Goal: Information Seeking & Learning: Learn about a topic

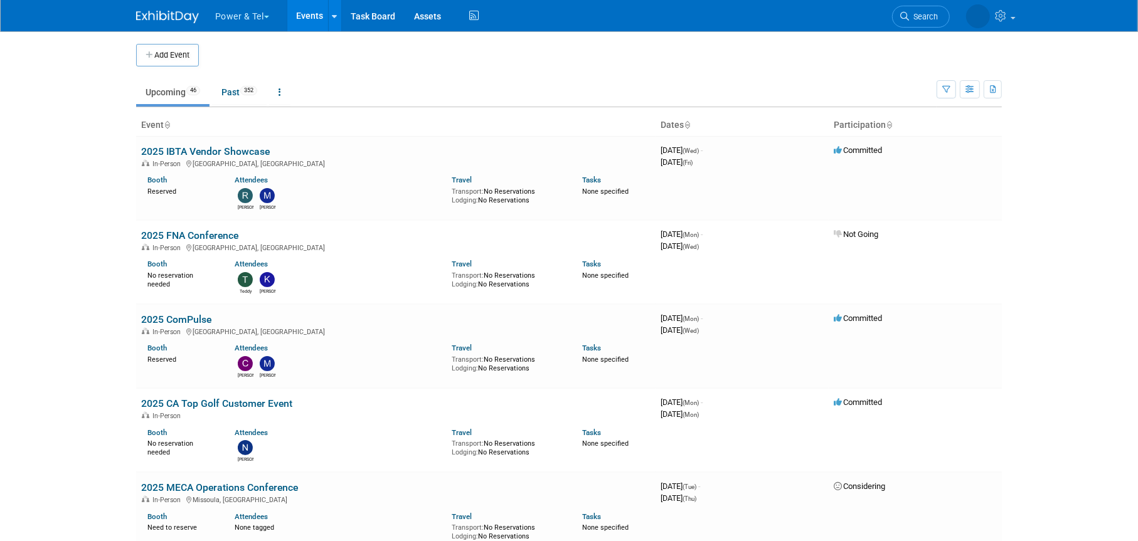
click at [929, 6] on link "Search" at bounding box center [921, 17] width 58 height 22
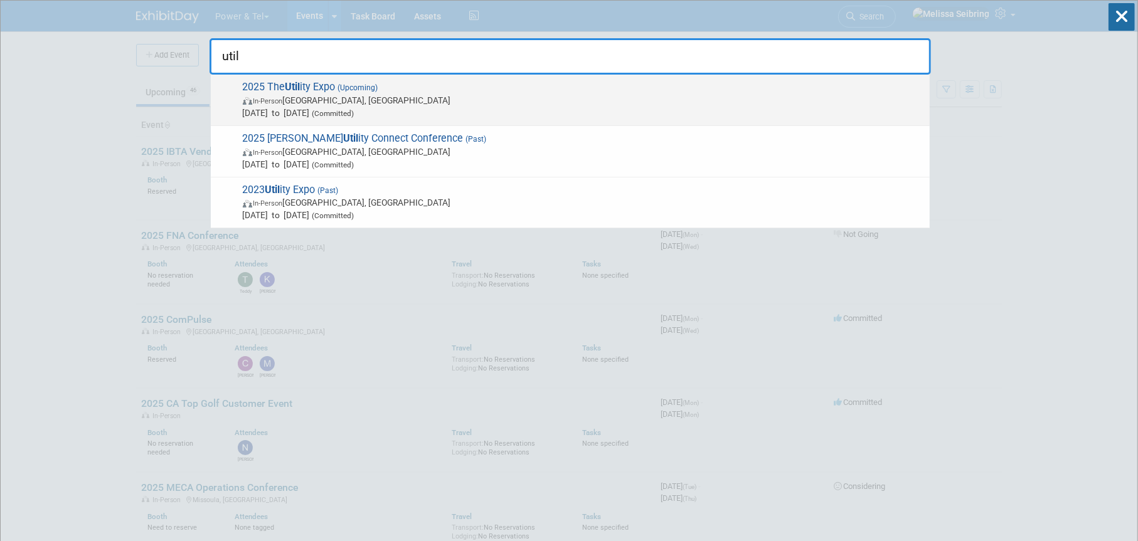
type input "util"
click at [289, 81] on strong "Util" at bounding box center [292, 87] width 15 height 12
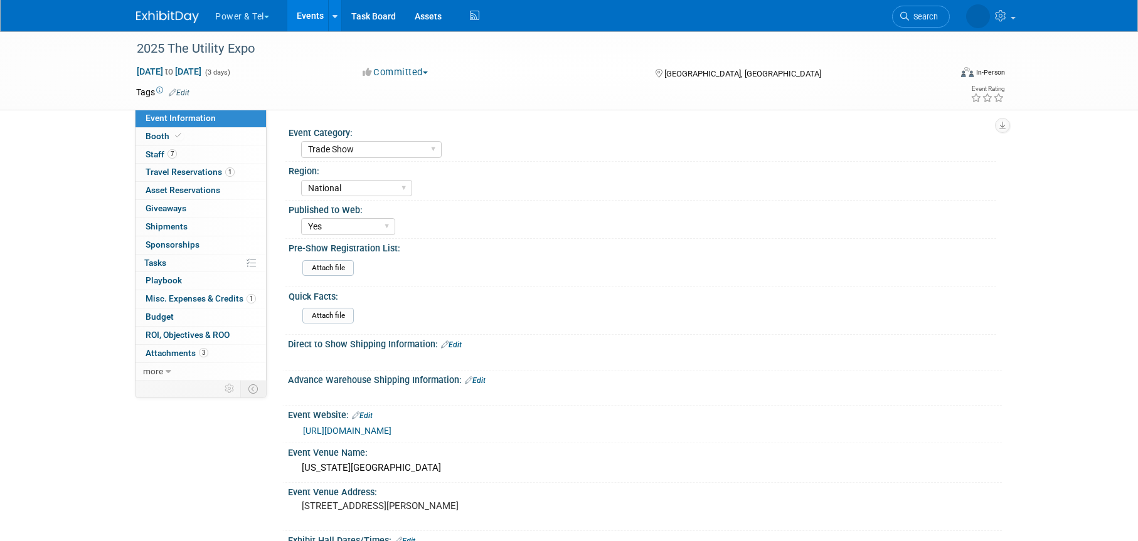
select select "Trade Show"
select select "National"
select select "Yes"
click at [157, 152] on span "Staff 7" at bounding box center [161, 154] width 31 height 10
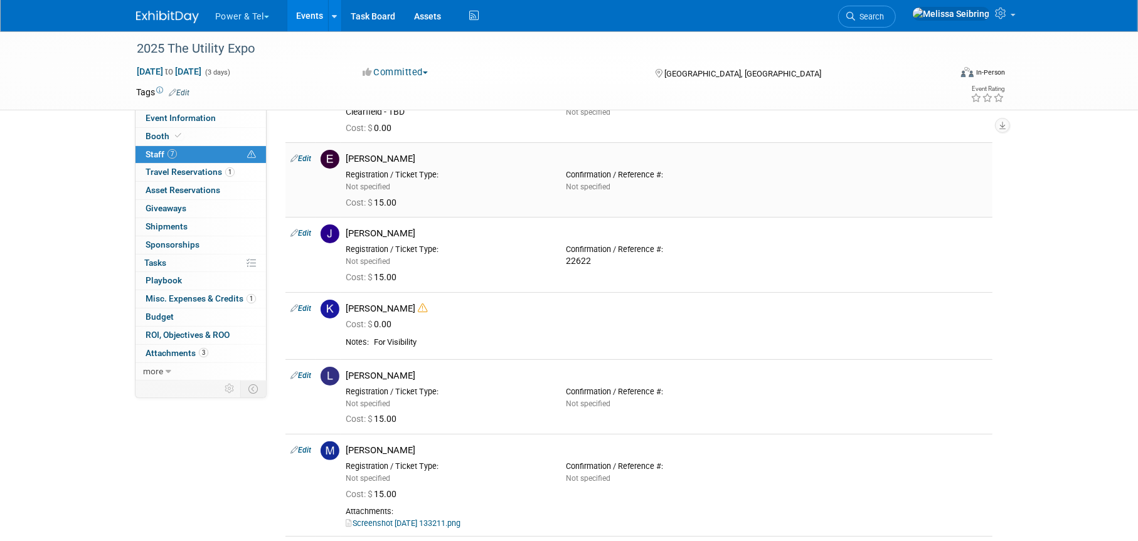
scroll to position [58, 0]
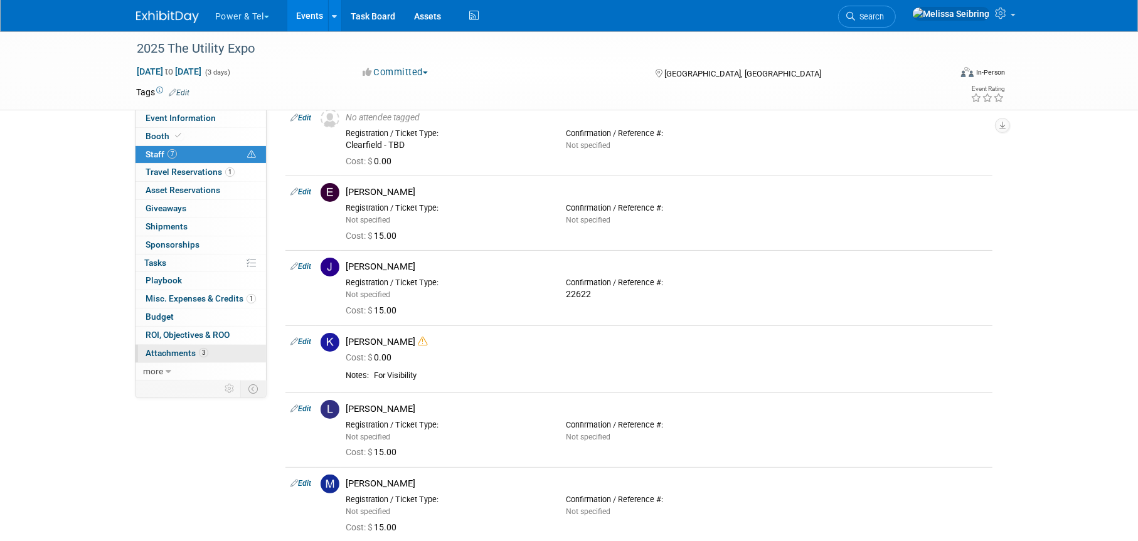
click at [183, 351] on span "Attachments 3" at bounding box center [177, 353] width 63 height 10
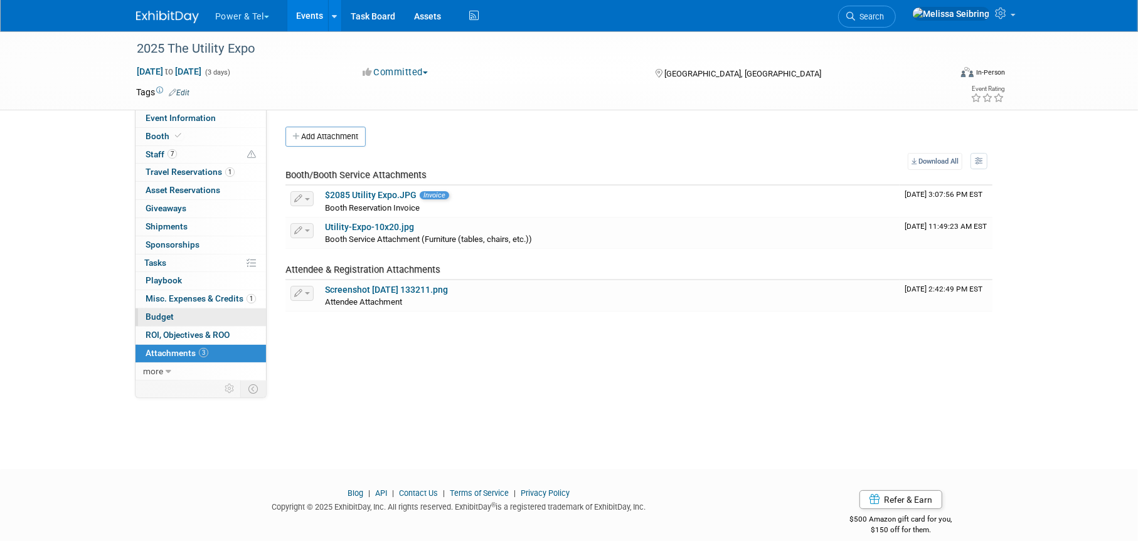
click at [166, 309] on link "Budget" at bounding box center [201, 318] width 130 height 18
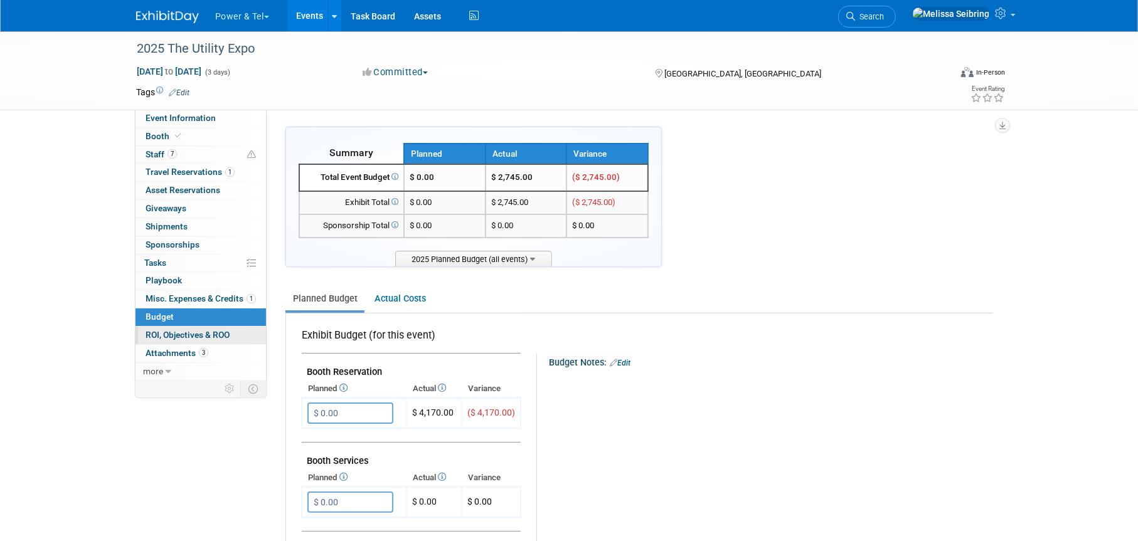
click at [189, 335] on span "ROI, Objectives & ROO 0" at bounding box center [188, 335] width 84 height 10
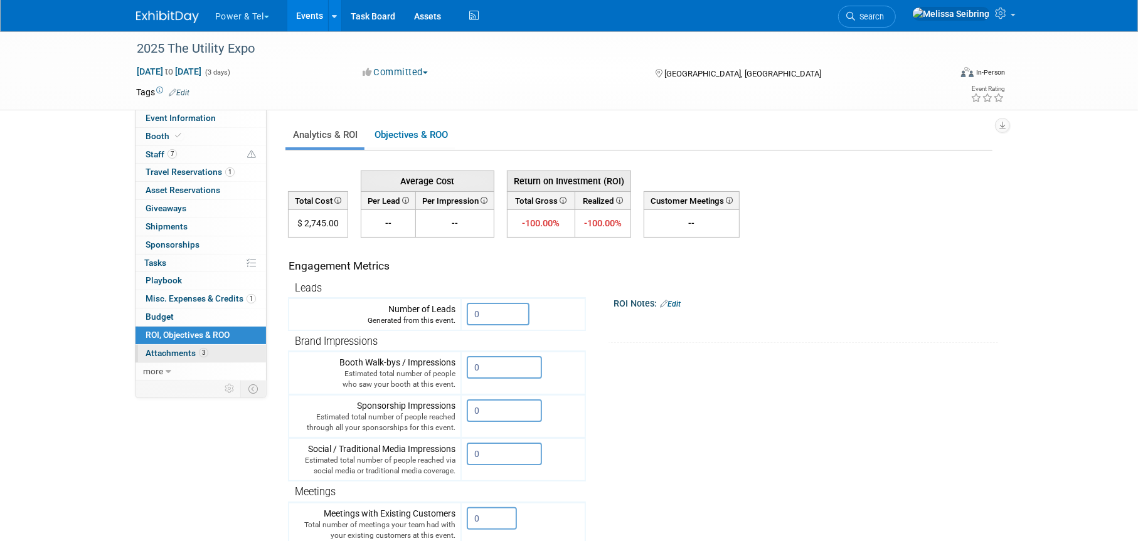
click at [206, 348] on span "Attachments 3" at bounding box center [177, 353] width 63 height 10
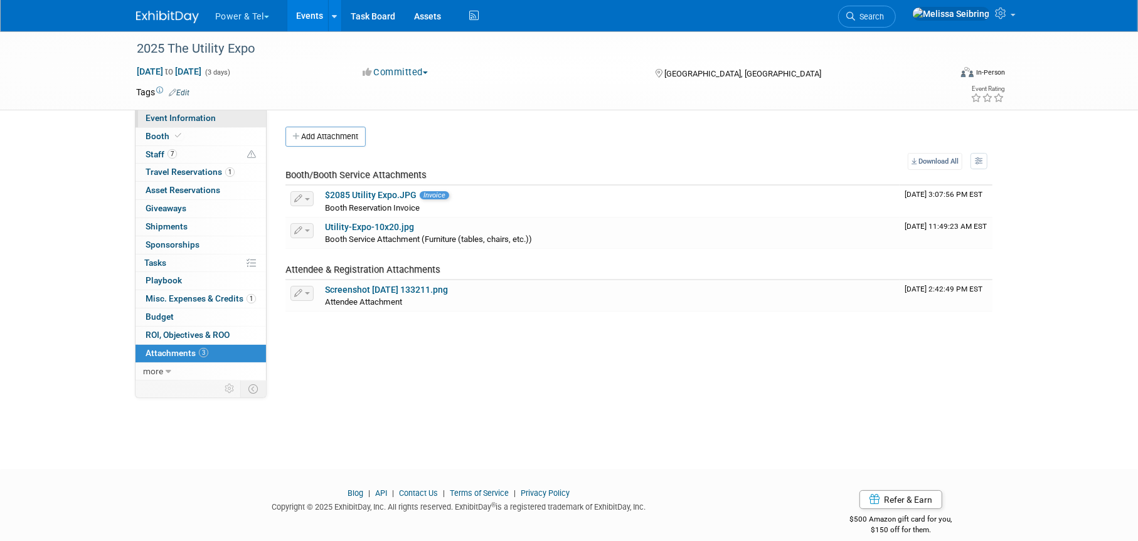
click at [187, 118] on span "Event Information" at bounding box center [181, 118] width 70 height 10
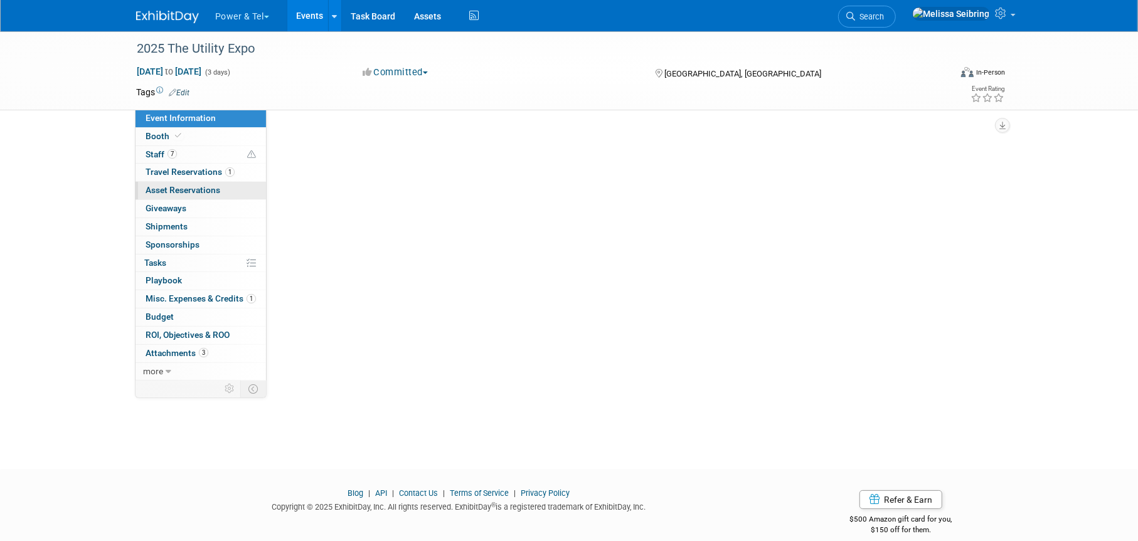
select select "Trade Show"
select select "National"
select select "Yes"
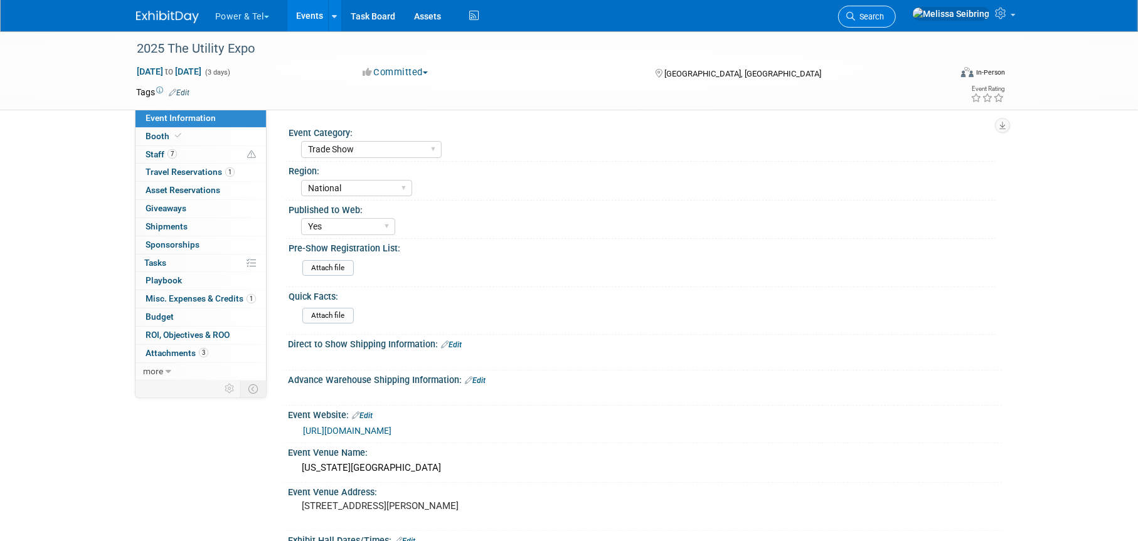
click at [896, 10] on link "Search" at bounding box center [867, 17] width 58 height 22
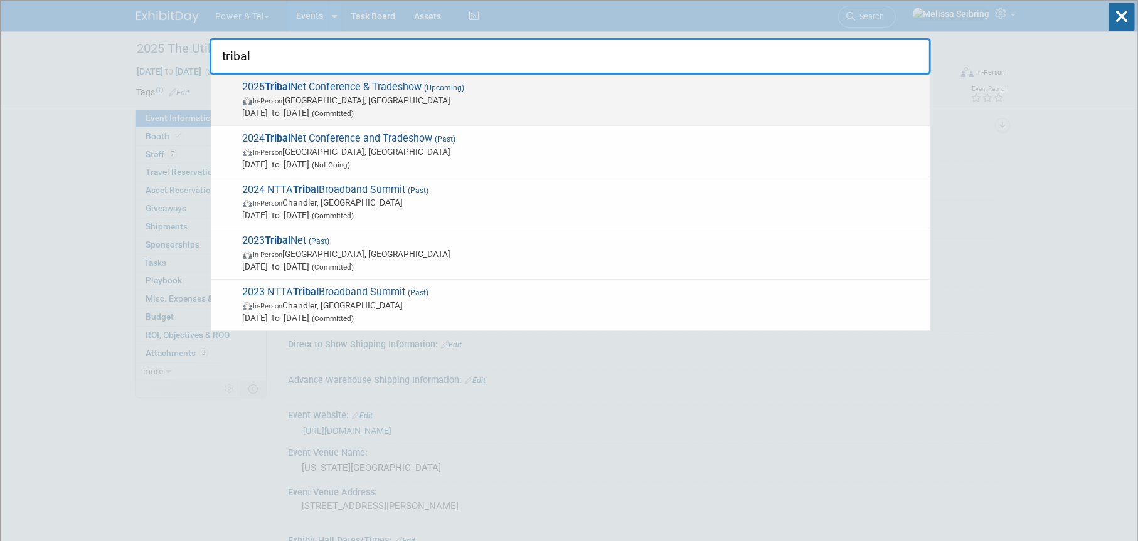
type input "tribal"
click at [303, 85] on span "2025 Tribal Net Conference & Tradeshow (Upcoming) In-Person [GEOGRAPHIC_DATA], …" at bounding box center [581, 100] width 684 height 38
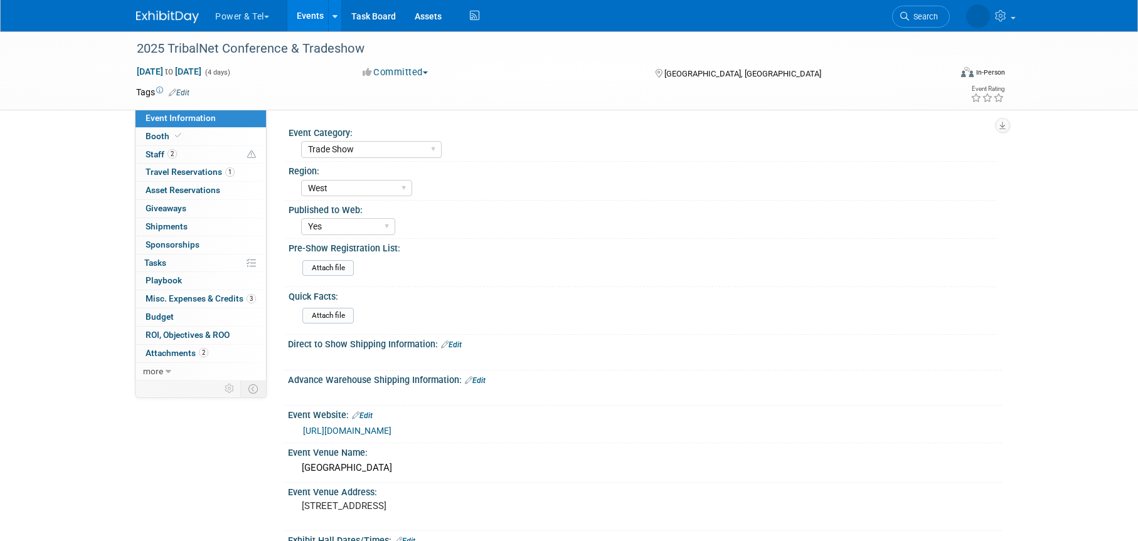
select select "Trade Show"
select select "West"
select select "Yes"
click at [159, 153] on span "Staff 2" at bounding box center [161, 154] width 31 height 10
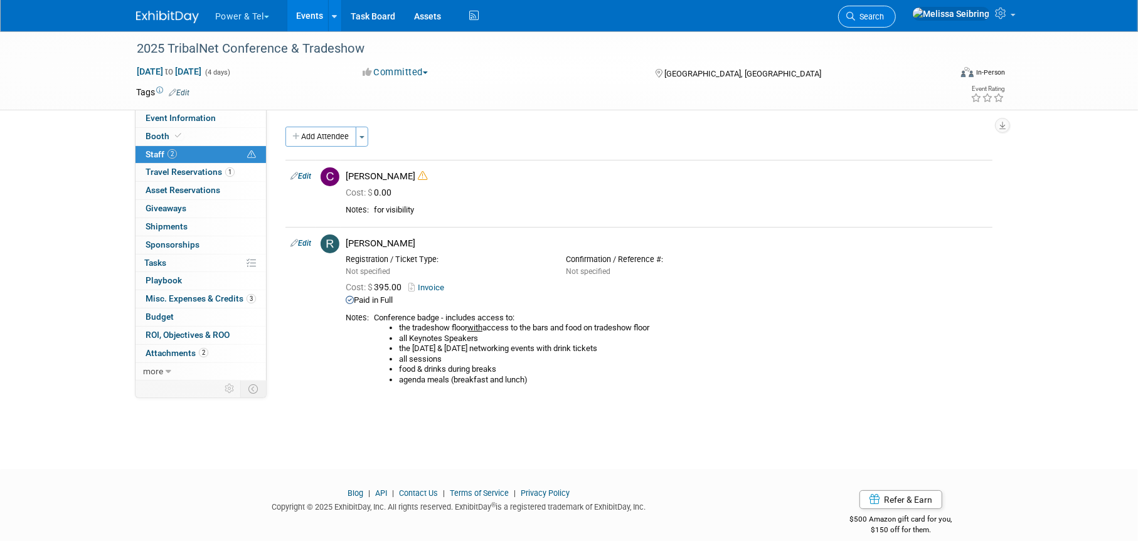
drag, startPoint x: 920, startPoint y: 22, endPoint x: 845, endPoint y: 31, distance: 75.3
click at [896, 22] on link "Search" at bounding box center [867, 17] width 58 height 22
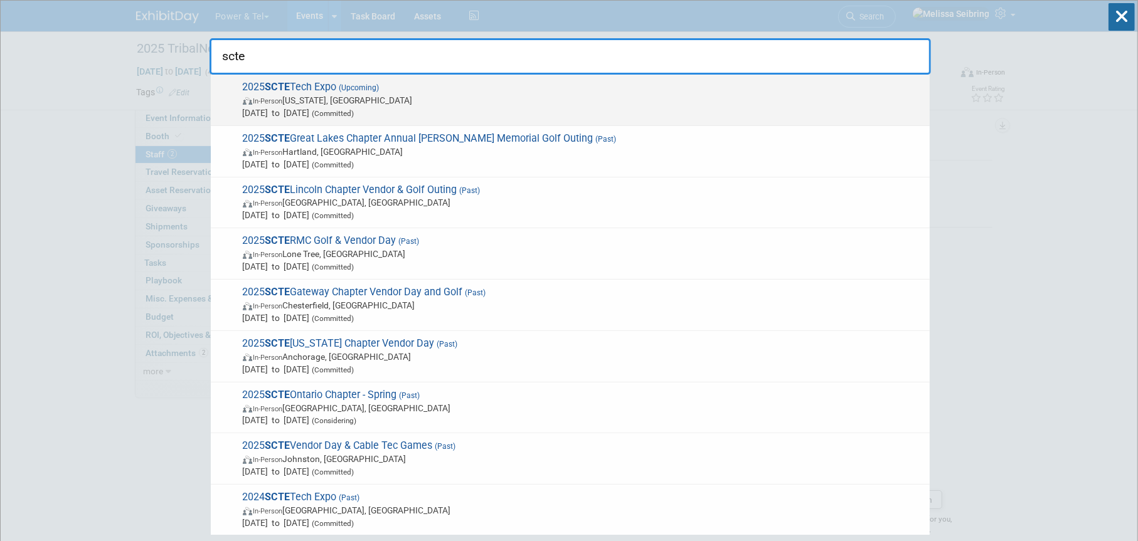
type input "scte"
click at [296, 81] on span "2025 SCTE Tech Expo (Upcoming) In-Person Washington, DC Sep 29, 2025 to Oct 1, …" at bounding box center [581, 100] width 684 height 38
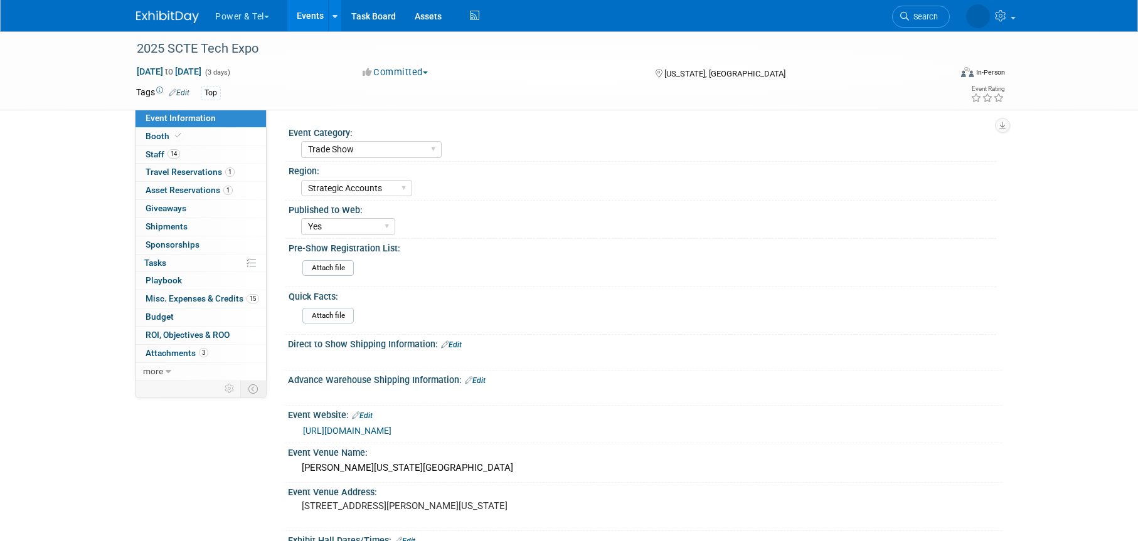
select select "Trade Show"
select select "Strategic Accounts"
select select "Yes"
click at [155, 354] on span "Attachments 3" at bounding box center [177, 353] width 63 height 10
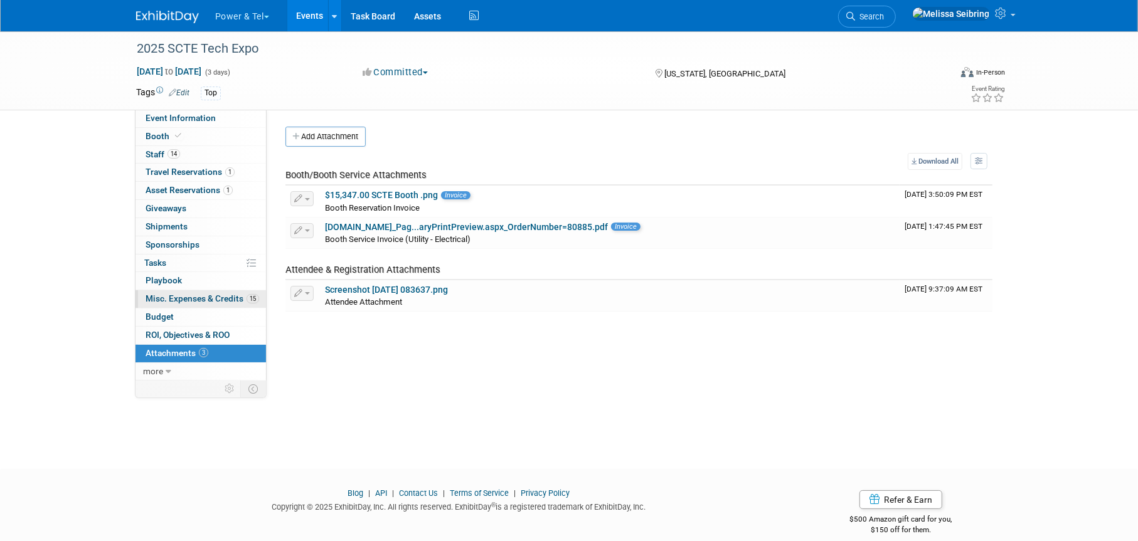
click at [164, 301] on span "Misc. Expenses & Credits 15" at bounding box center [203, 299] width 114 height 10
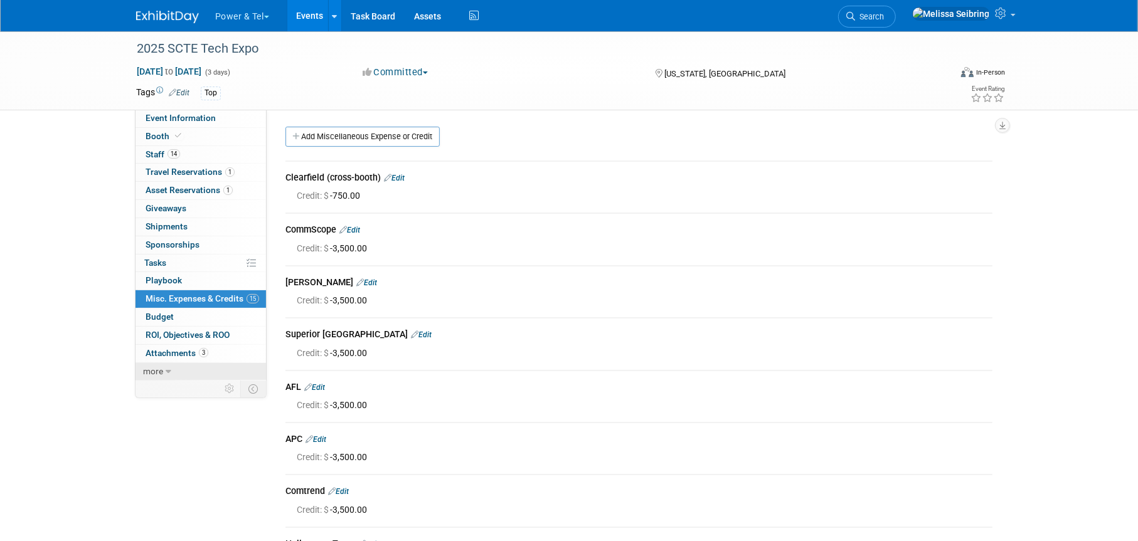
click at [166, 375] on icon at bounding box center [169, 372] width 6 height 9
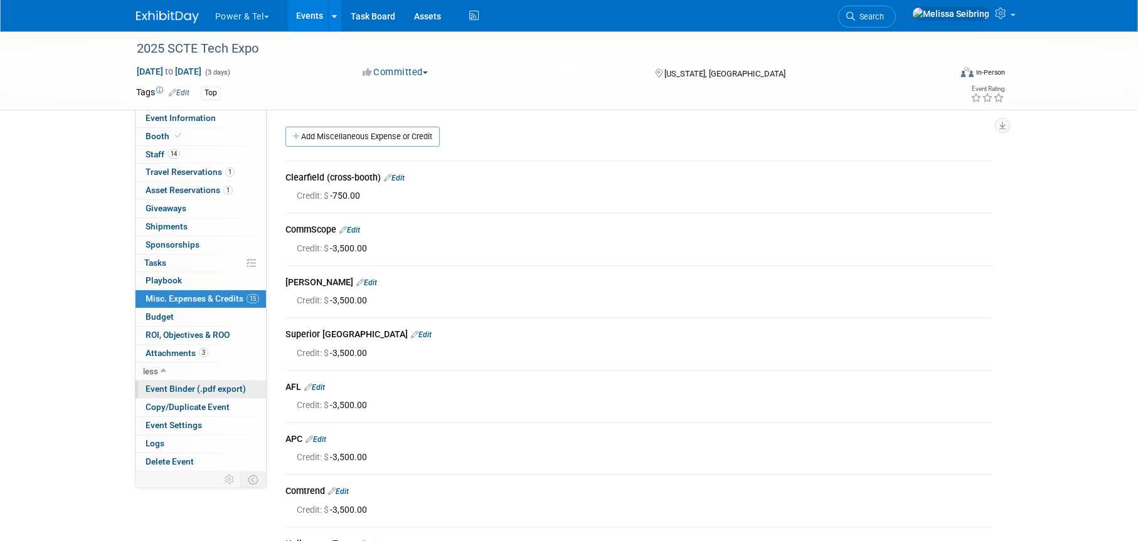
click at [165, 386] on span "Event Binder (.pdf export)" at bounding box center [196, 389] width 100 height 10
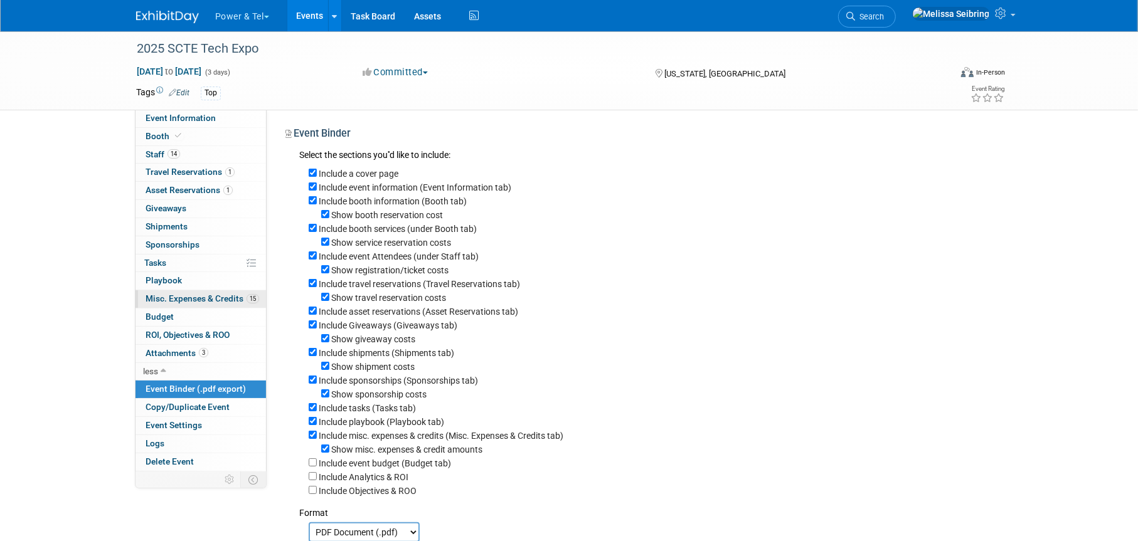
click at [177, 296] on span "Misc. Expenses & Credits 15" at bounding box center [203, 299] width 114 height 10
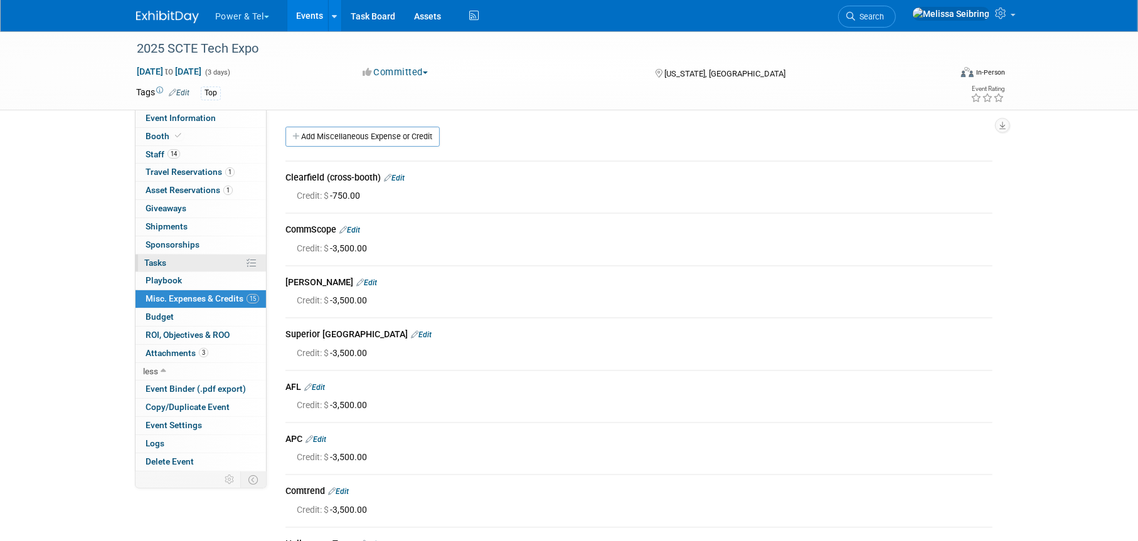
click at [167, 262] on link "0% Tasks 0%" at bounding box center [201, 264] width 130 height 18
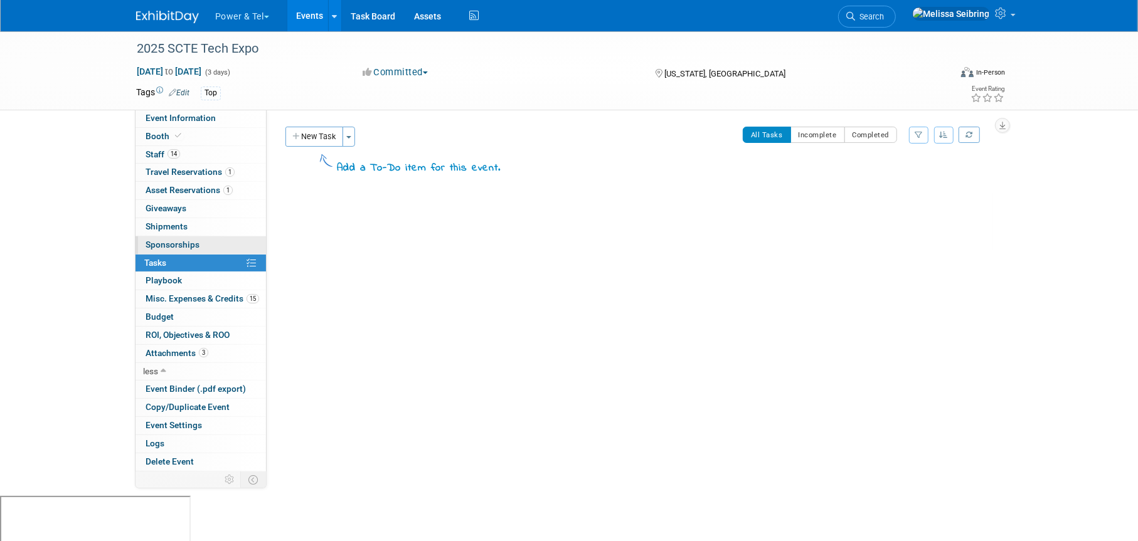
click at [186, 245] on span "Sponsorships 0" at bounding box center [173, 245] width 54 height 10
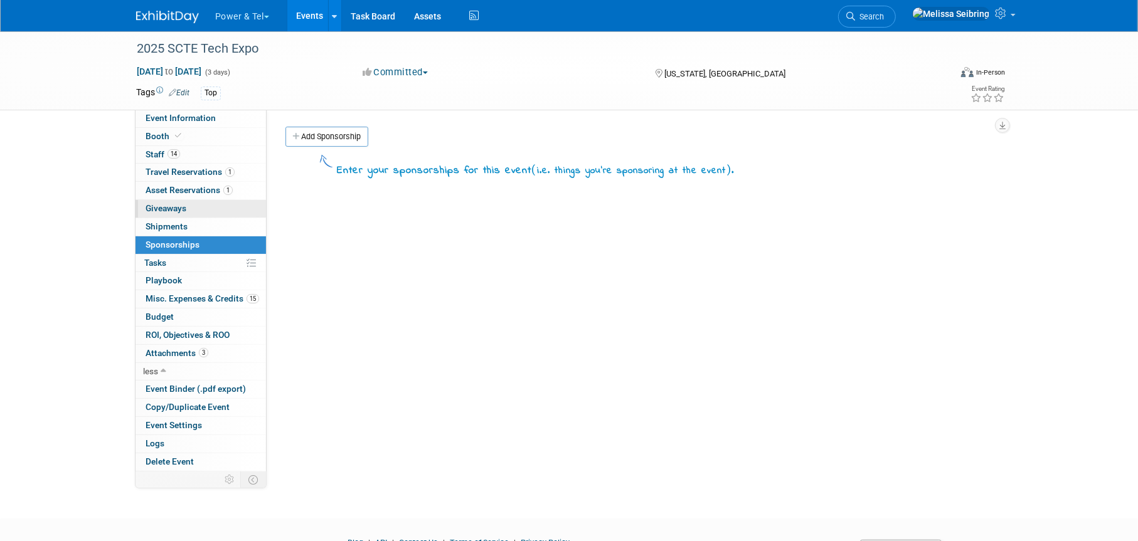
click at [185, 204] on span "Giveaways 0" at bounding box center [166, 208] width 41 height 10
